Goal: Navigation & Orientation: Find specific page/section

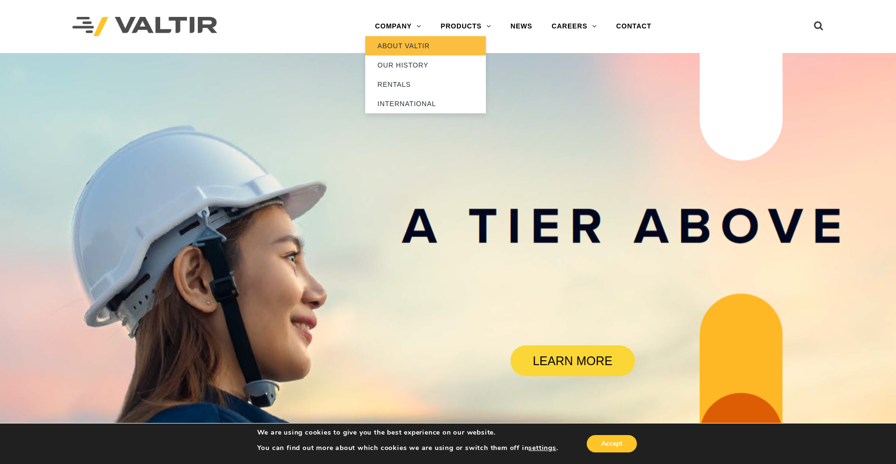
click at [410, 48] on link "ABOUT VALTIR" at bounding box center [425, 45] width 121 height 19
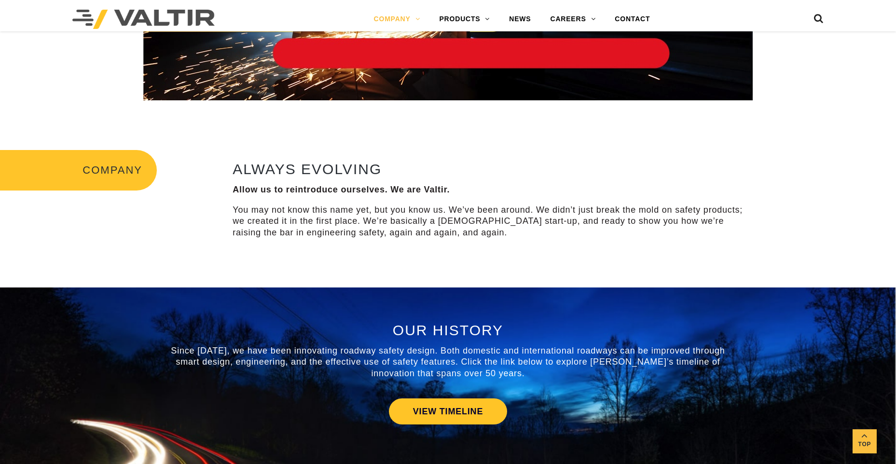
scroll to position [386, 0]
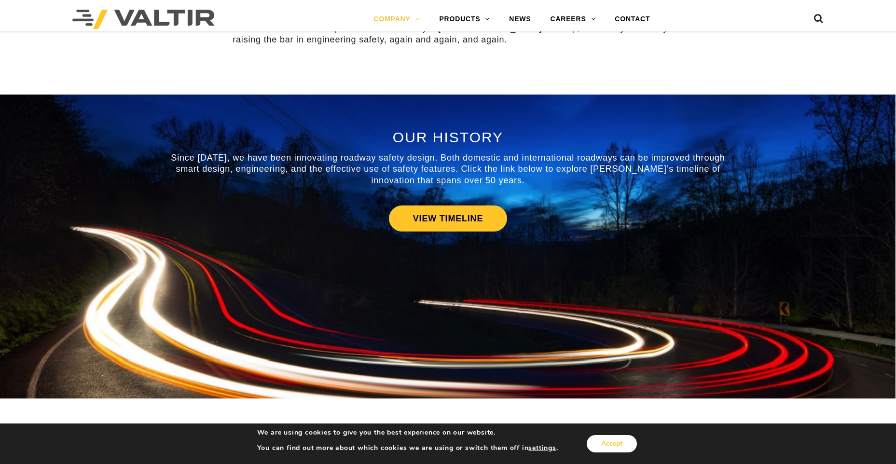
click at [593, 443] on button "Accept" at bounding box center [612, 443] width 50 height 17
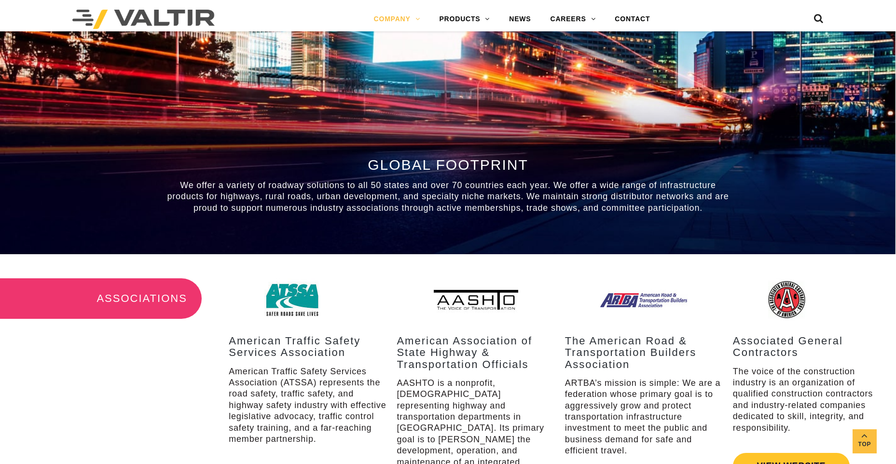
scroll to position [1159, 0]
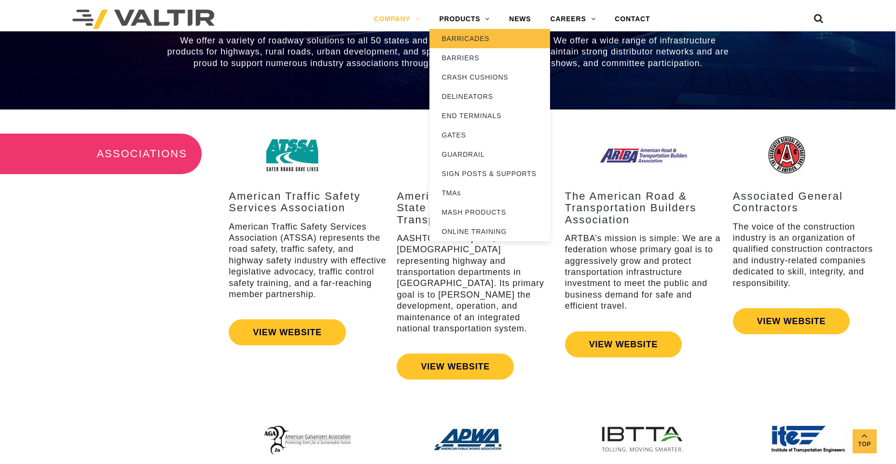
click at [479, 39] on link "BARRICADES" at bounding box center [490, 38] width 121 height 19
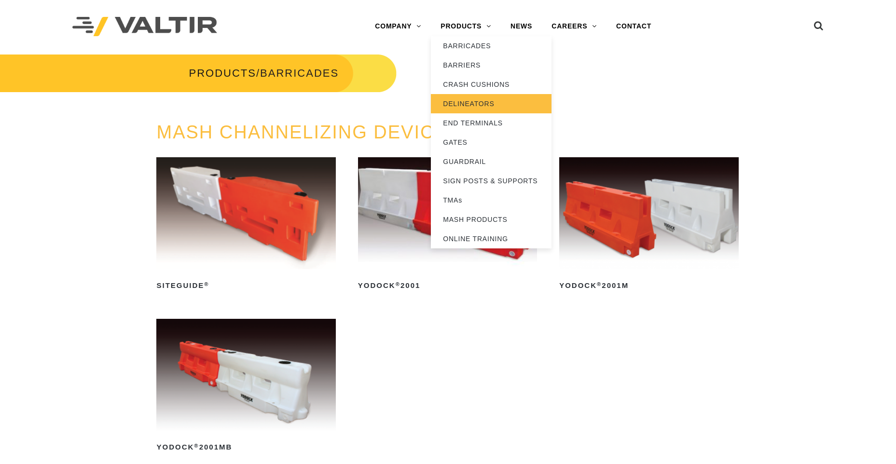
click at [470, 108] on link "DELINEATORS" at bounding box center [491, 103] width 121 height 19
